Goal: Download file/media

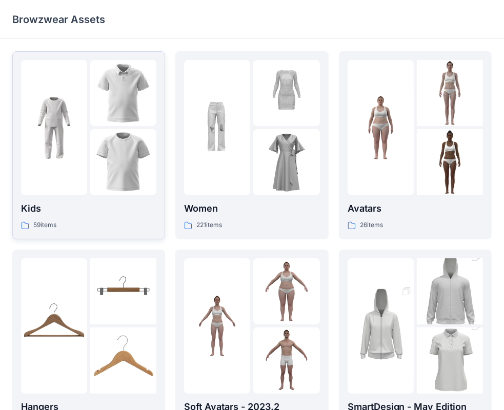
click at [121, 152] on img at bounding box center [123, 162] width 66 height 66
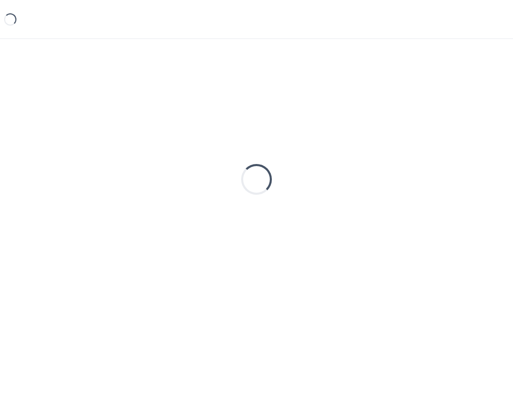
click at [121, 152] on div "Loading..." at bounding box center [256, 179] width 488 height 256
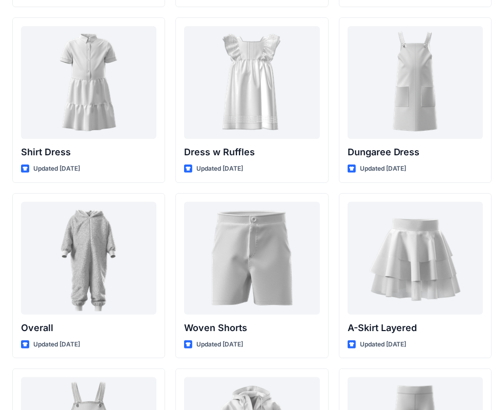
scroll to position [2619, 0]
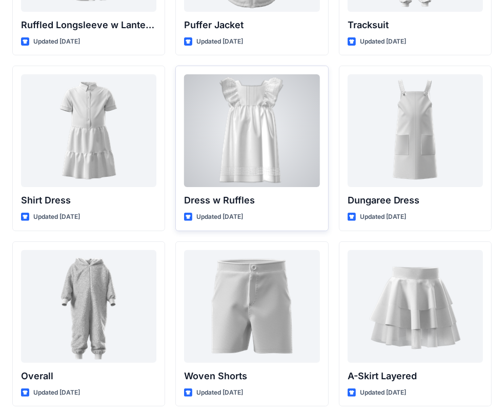
click at [291, 158] on div at bounding box center [251, 130] width 135 height 113
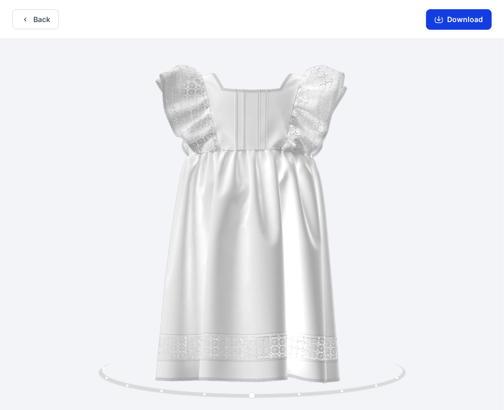
click at [461, 21] on button "Download" at bounding box center [459, 19] width 66 height 21
click at [35, 20] on button "Back" at bounding box center [35, 19] width 47 height 20
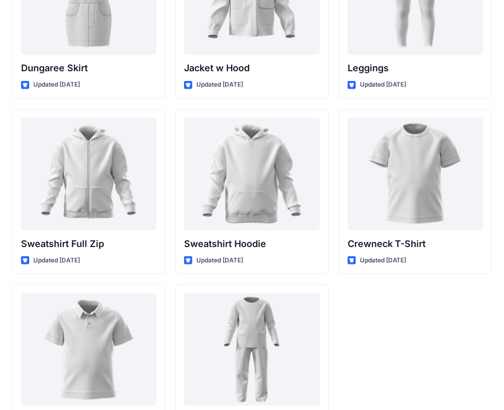
scroll to position [3096, 0]
